Goal: Transaction & Acquisition: Purchase product/service

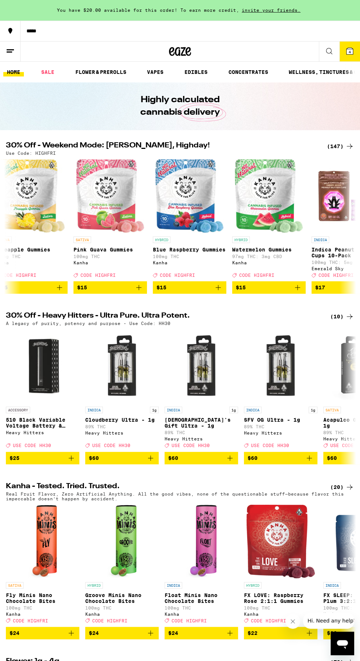
scroll to position [0, 3743]
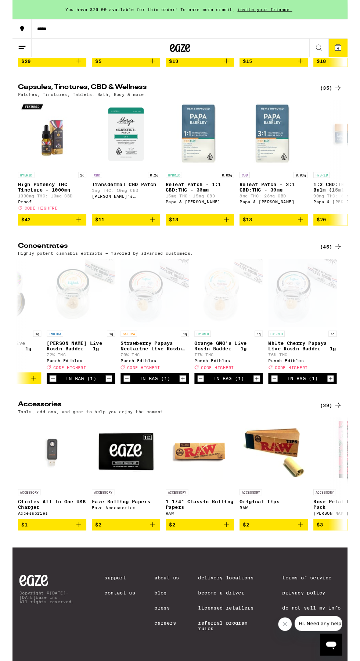
scroll to position [2726, 0]
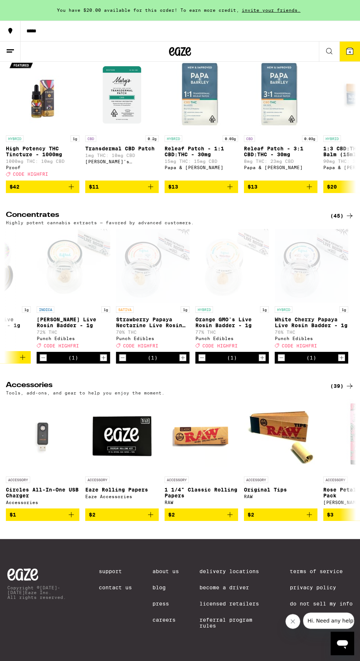
click at [339, 220] on div "(45)" at bounding box center [342, 215] width 24 height 9
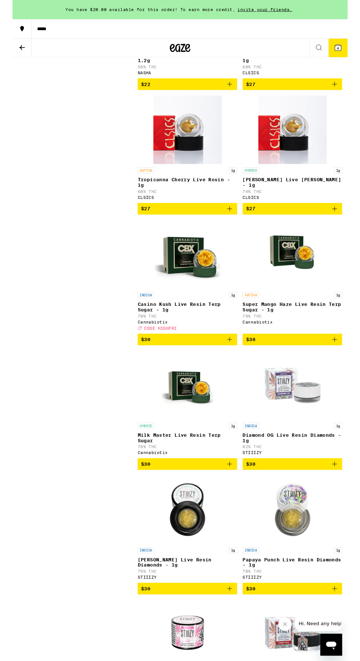
scroll to position [2060, 0]
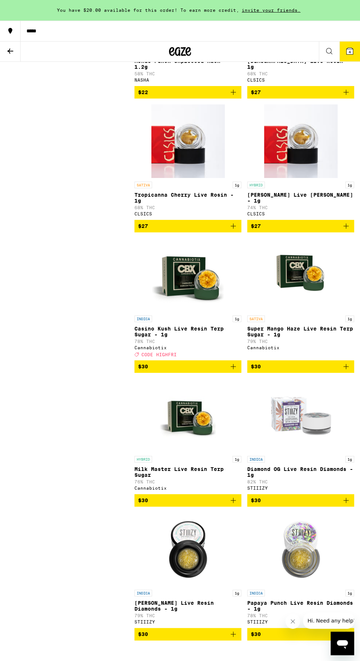
click at [337, 49] on button at bounding box center [329, 52] width 21 height 20
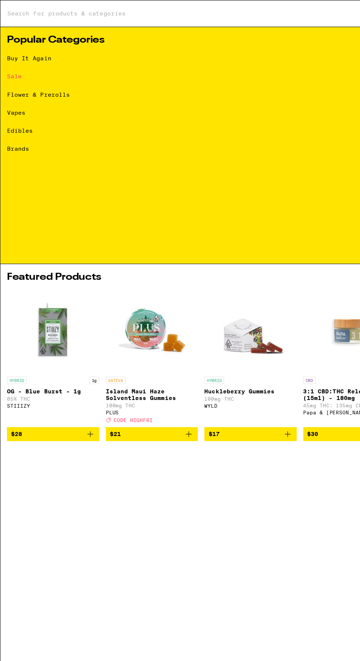
scroll to position [0, 0]
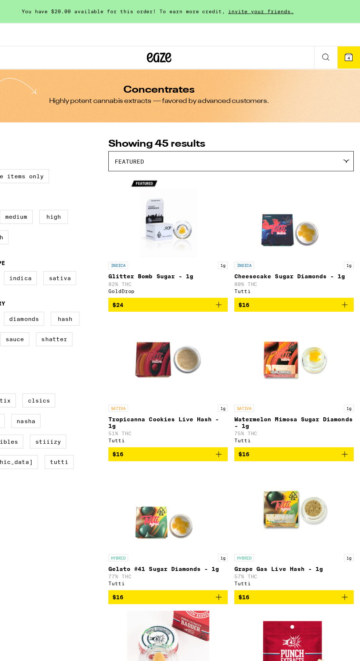
click at [350, 51] on span "4" at bounding box center [350, 52] width 2 height 4
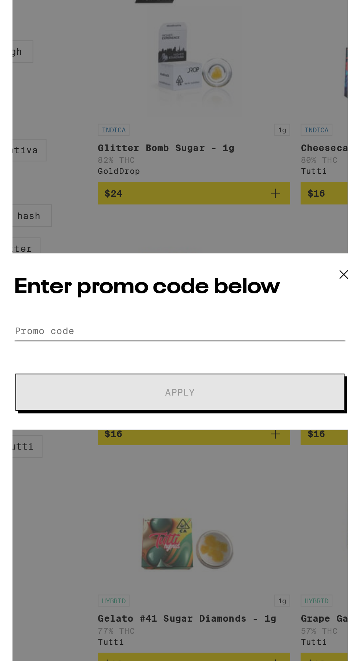
click at [128, 347] on input "Promo Code" at bounding box center [180, 349] width 185 height 11
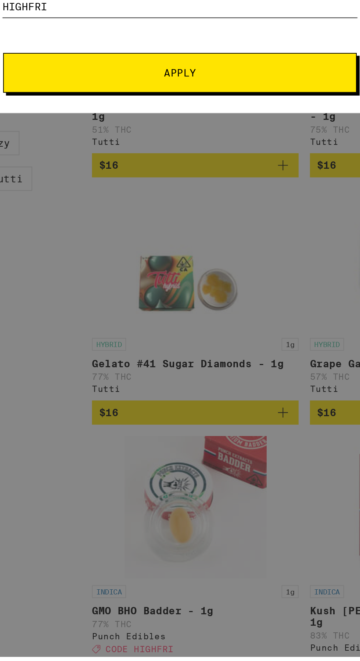
type input "Highfri"
click at [118, 362] on button "Apply" at bounding box center [180, 359] width 183 height 21
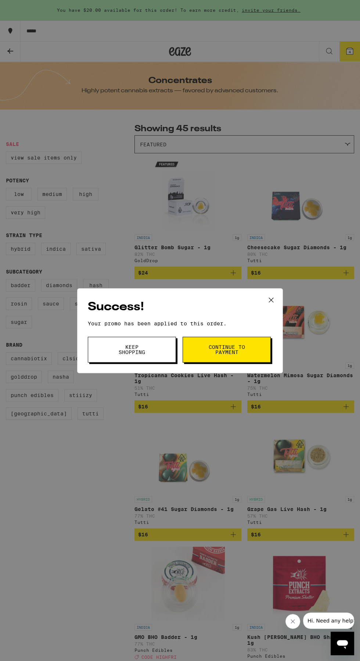
click at [214, 346] on span "Continue to payment" at bounding box center [226, 349] width 37 height 10
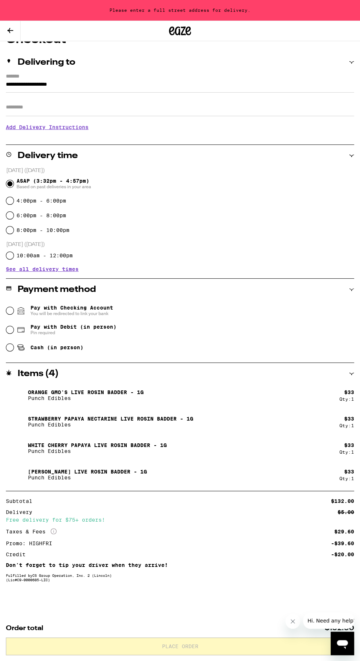
scroll to position [74, 0]
click at [54, 529] on icon at bounding box center [54, 531] width 6 height 6
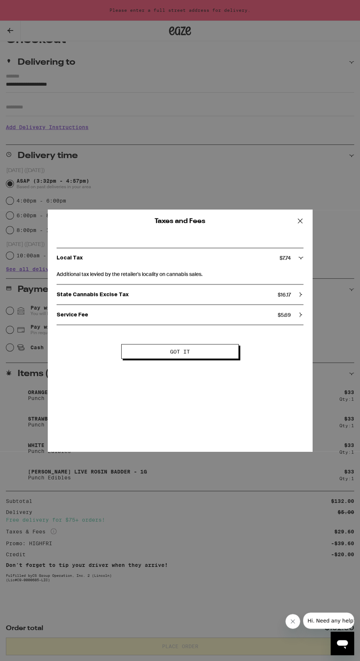
click at [289, 230] on button at bounding box center [300, 222] width 23 height 24
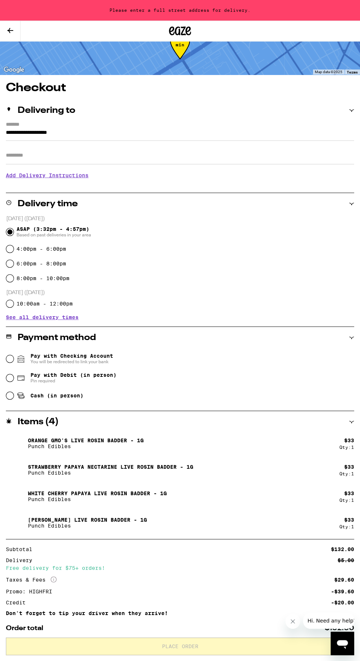
scroll to position [25, 0]
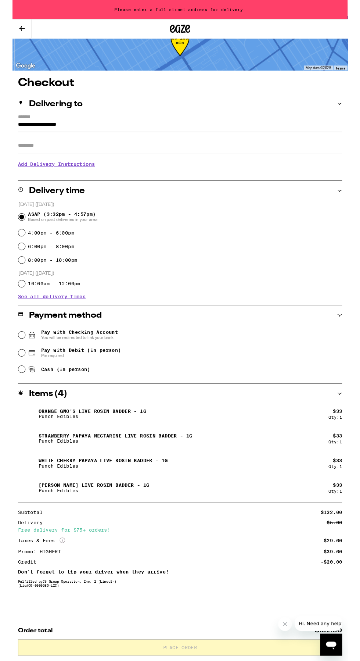
click at [285, 628] on button "Close message from company" at bounding box center [285, 624] width 15 height 15
click at [11, 249] on input "4:00pm - 6:00pm" at bounding box center [9, 249] width 7 height 7
radio input "true"
click at [11, 249] on input "4:00pm - 6:00pm" at bounding box center [9, 249] width 7 height 7
click at [22, 131] on input "**********" at bounding box center [180, 135] width 349 height 12
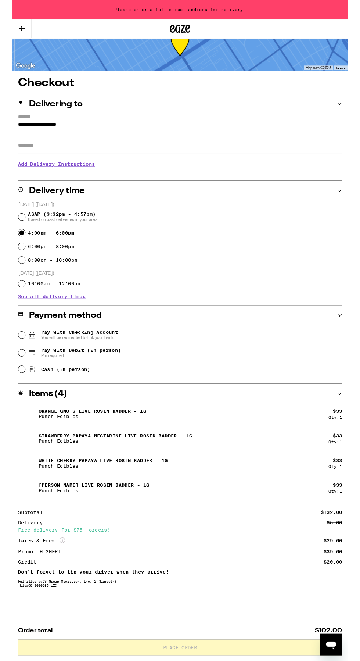
scroll to position [35, 0]
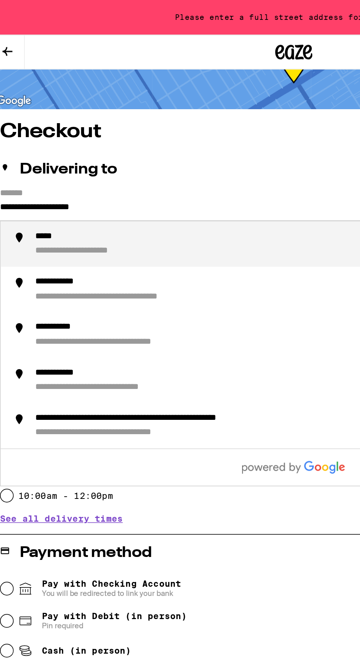
click at [93, 124] on input "**********" at bounding box center [180, 124] width 349 height 12
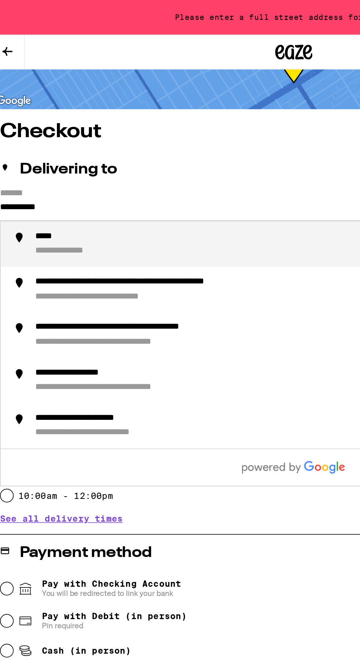
type input "******"
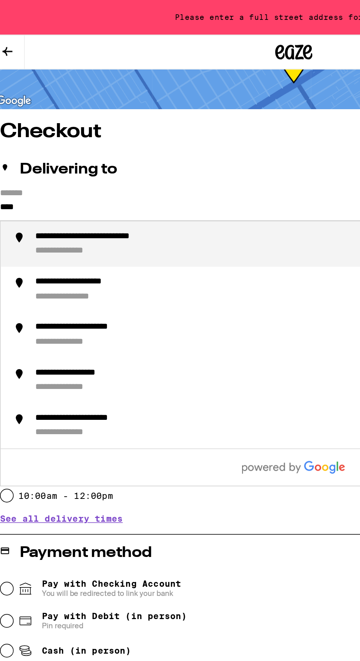
scroll to position [25, 0]
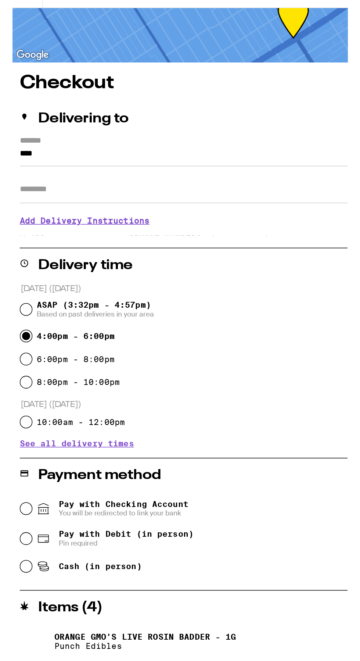
click at [49, 136] on input "****" at bounding box center [180, 135] width 349 height 12
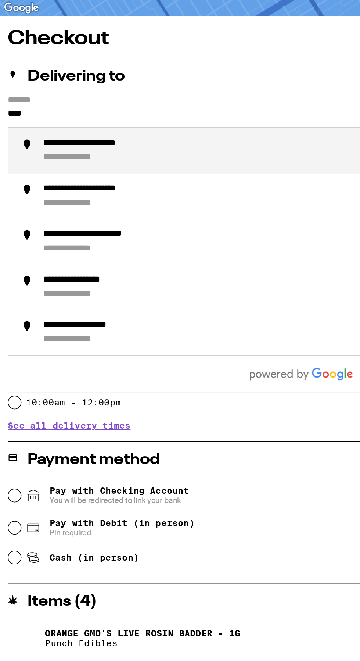
click at [47, 152] on div "**********" at bounding box center [65, 150] width 76 height 7
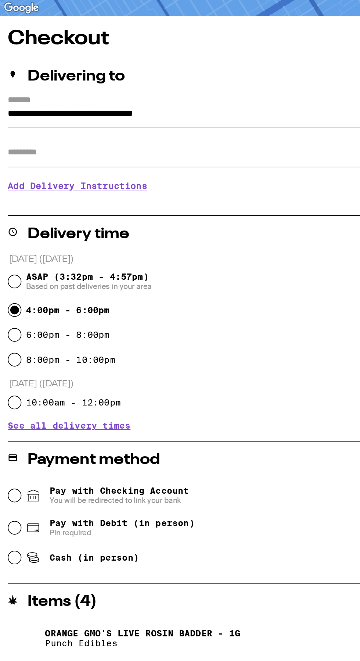
type input "**********"
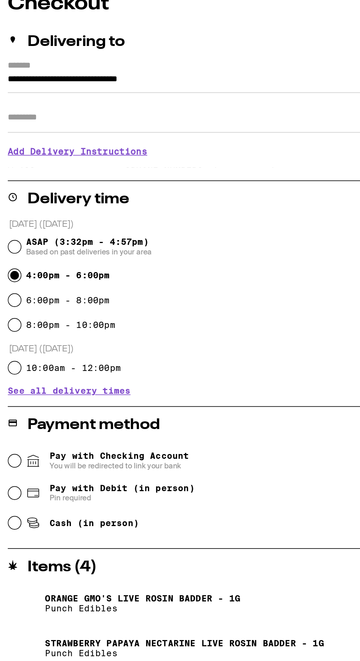
scroll to position [4, 0]
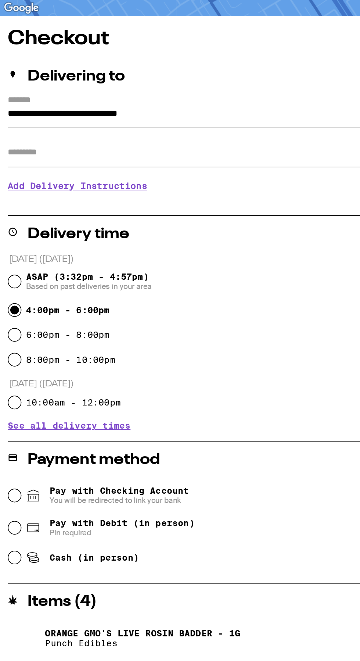
click at [16, 158] on input "Apt/Suite" at bounding box center [180, 156] width 349 height 18
type input "***"
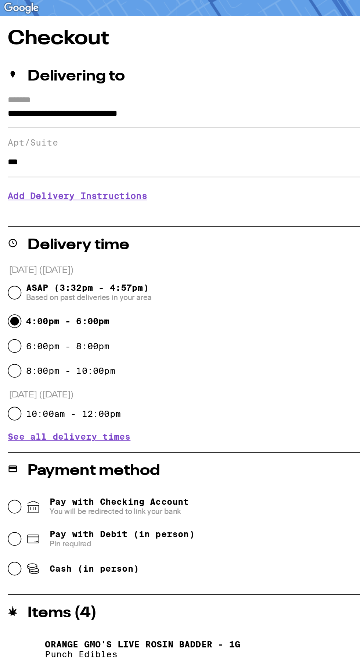
click at [23, 184] on h3 "Add Delivery Instructions" at bounding box center [180, 181] width 349 height 17
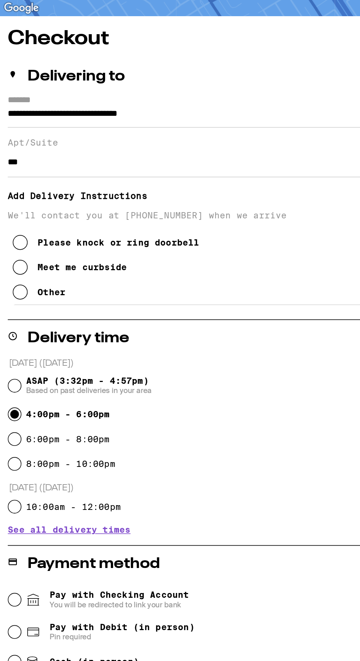
click at [14, 241] on icon at bounding box center [13, 238] width 9 height 9
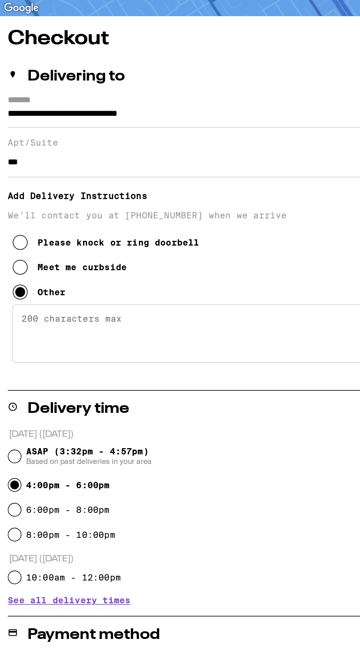
click at [22, 260] on textarea "Enter any other delivery instructions you want driver to know" at bounding box center [179, 263] width 343 height 35
click at [47, 260] on textarea "Enter any other delivery instructions you want driver to know" at bounding box center [179, 263] width 343 height 35
click at [33, 259] on textarea "Enter any other delivery instructions you want driver to know" at bounding box center [179, 263] width 343 height 35
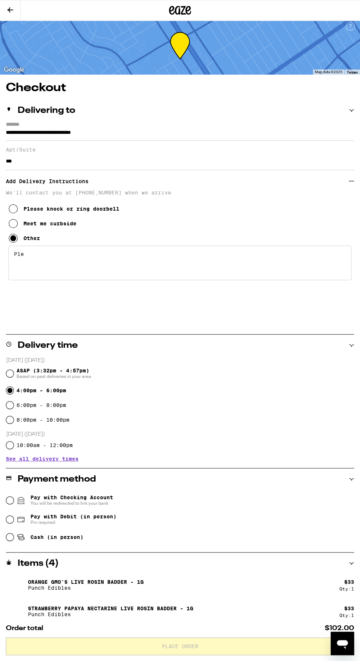
type textarea "Pl"
type textarea "C"
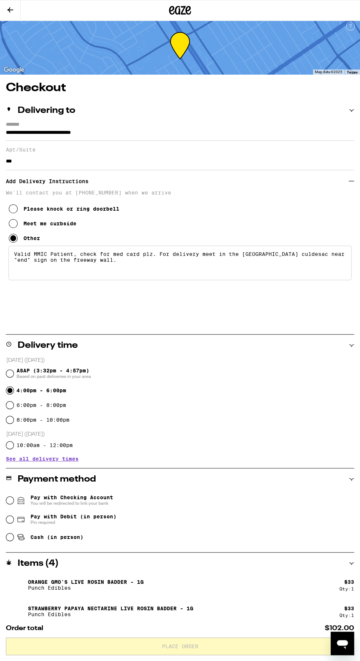
click at [153, 280] on textarea "Valid MMIC Patient, check for med card plz. For delivery meet in the [GEOGRAPHI…" at bounding box center [179, 263] width 343 height 35
click at [132, 280] on textarea "Valid MMIC Patient, check for med card plz. For delivery meet in the [GEOGRAPHI…" at bounding box center [179, 263] width 343 height 35
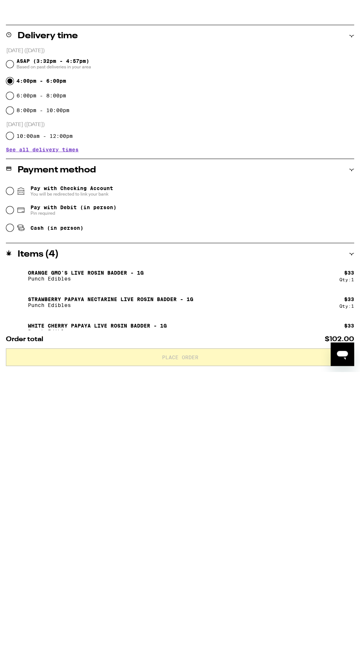
scroll to position [25, 0]
type textarea "Valid MMIC Patient, check for med card plz. For delivery meet in the [GEOGRAPHI…"
click at [13, 517] on input "Cash (in person)" at bounding box center [9, 515] width 7 height 7
radio input "true"
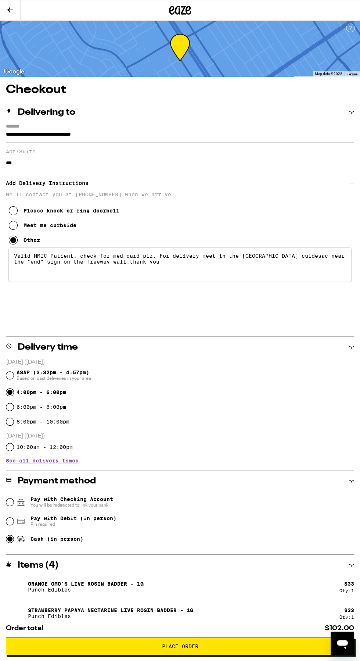
scroll to position [0, 0]
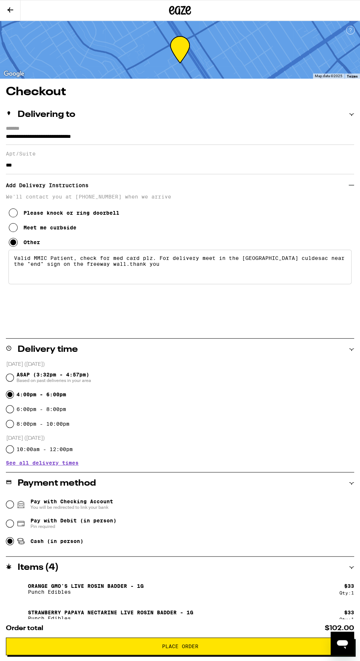
click at [33, 277] on textarea "Valid MMIC Patient, check for med card plz. For delivery meet in the [GEOGRAPHI…" at bounding box center [179, 267] width 343 height 35
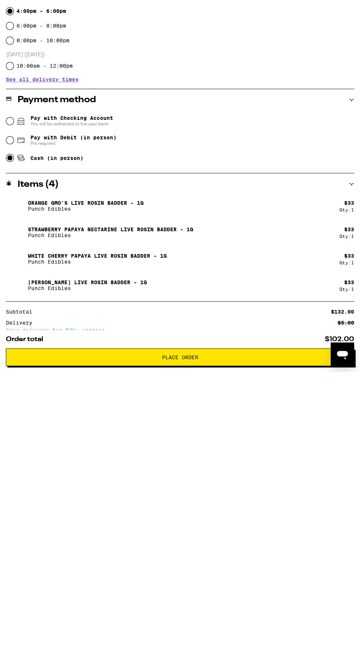
scroll to position [195, 0]
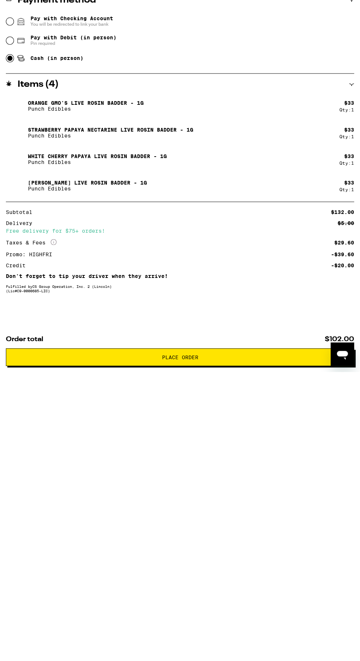
click at [32, 645] on span "Place Order" at bounding box center [180, 646] width 336 height 5
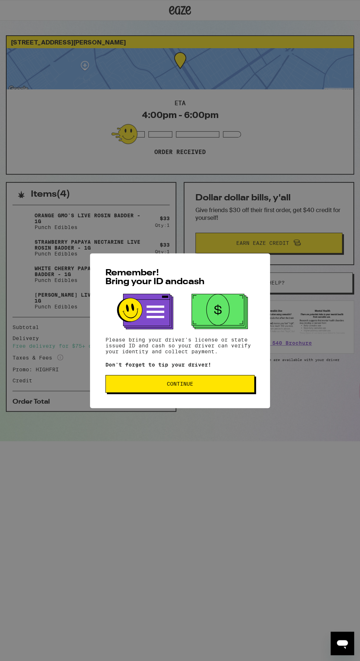
click at [135, 386] on span "Continue" at bounding box center [180, 383] width 137 height 5
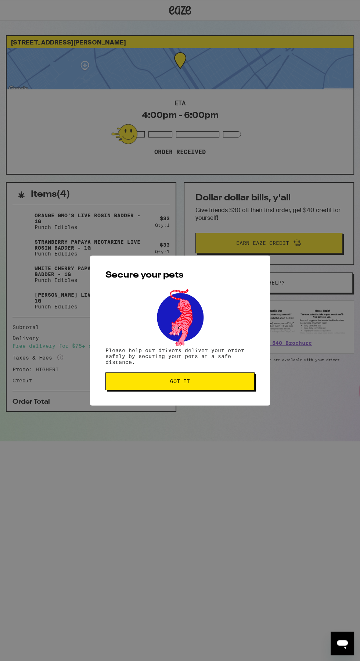
click at [164, 382] on span "Got it" at bounding box center [180, 381] width 137 height 5
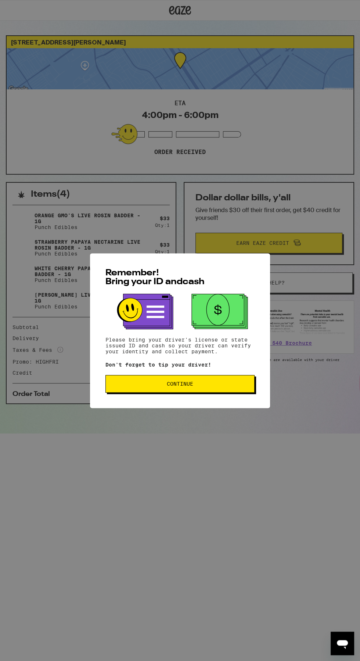
click at [207, 393] on button "Continue" at bounding box center [180, 384] width 149 height 18
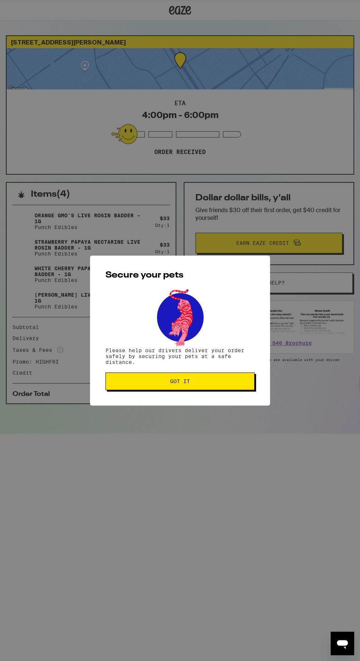
click at [205, 387] on button "Got it" at bounding box center [180, 381] width 149 height 18
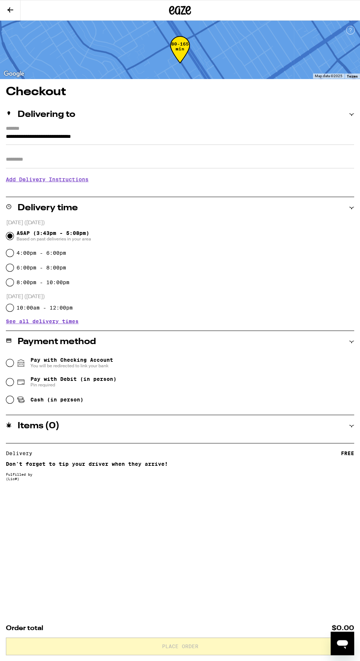
click at [18, 10] on button at bounding box center [10, 10] width 21 height 20
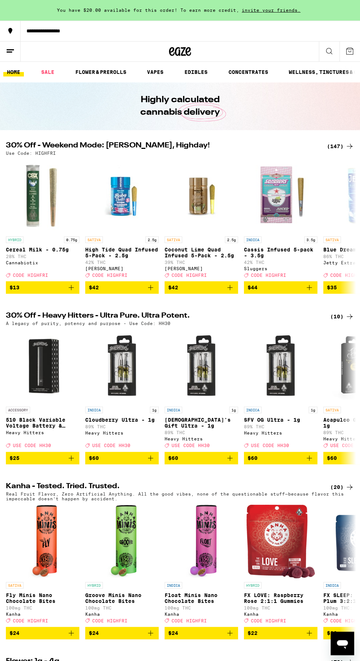
click at [10, 51] on icon at bounding box center [10, 51] width 9 height 9
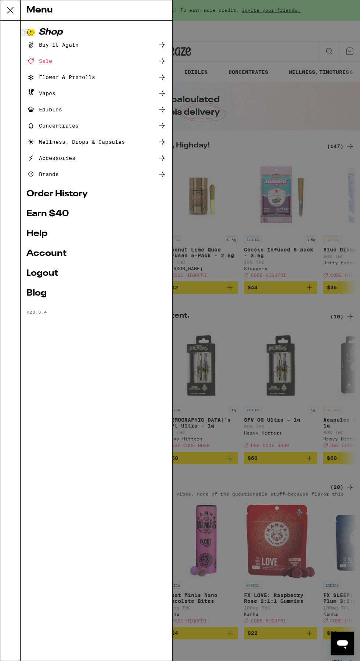
click at [73, 193] on link "Order History" at bounding box center [96, 194] width 140 height 9
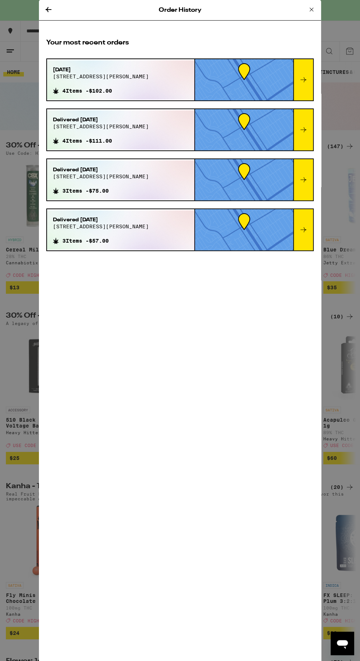
click at [296, 79] on div at bounding box center [303, 79] width 20 height 41
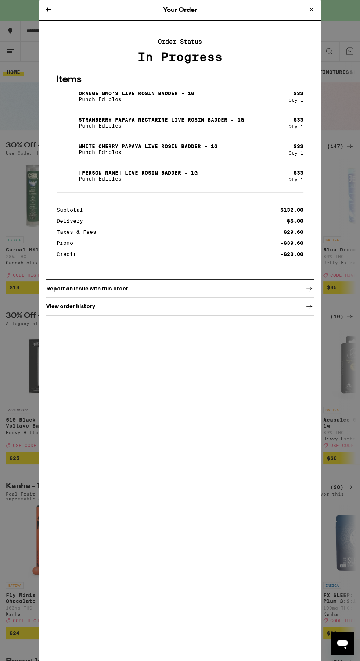
click at [226, 315] on div "View order history" at bounding box center [180, 306] width 268 height 18
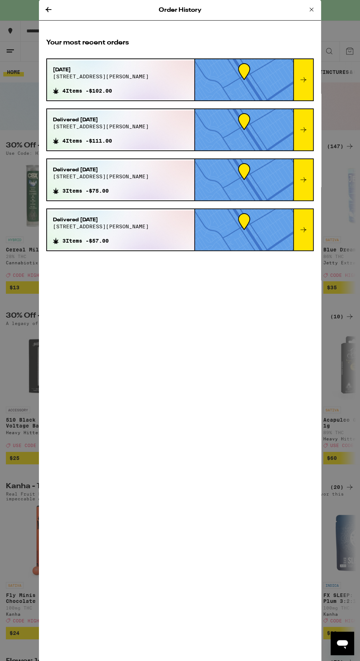
click at [160, 66] on div "Sep 12, 2025 3450 sawtelle blvd 4 Items - $102.00" at bounding box center [120, 79] width 147 height 39
click at [304, 76] on icon at bounding box center [303, 79] width 9 height 9
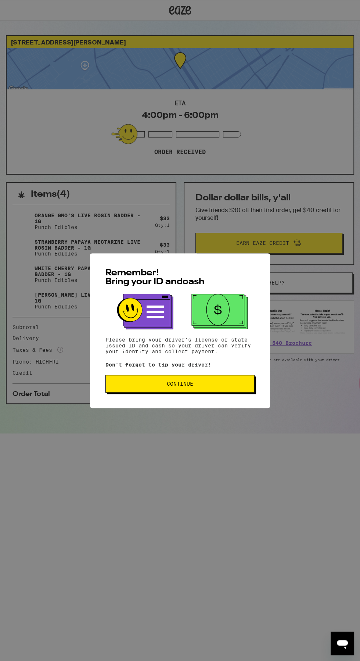
click at [203, 513] on div "Remember! Bring your ID and cash Please bring your driver's license or state is…" at bounding box center [180, 330] width 360 height 661
